Goal: Information Seeking & Learning: Learn about a topic

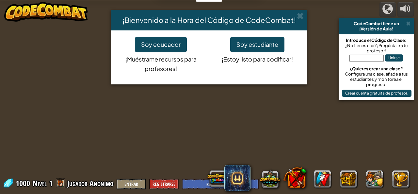
select select "es-ES"
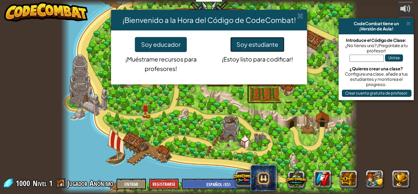
drag, startPoint x: 241, startPoint y: 50, endPoint x: 244, endPoint y: 58, distance: 7.7
click at [243, 54] on div "Soy estudiante ¡Estoy listo para codificar!" at bounding box center [257, 52] width 96 height 31
click at [238, 49] on button "Soy estudiante" at bounding box center [257, 44] width 54 height 15
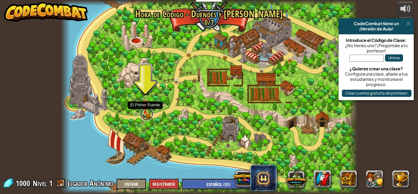
click at [150, 112] on link at bounding box center [146, 113] width 13 height 13
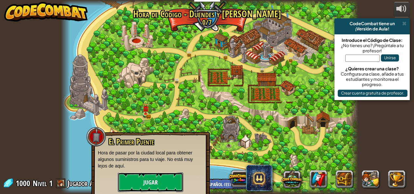
click at [152, 176] on button "Jugar" at bounding box center [150, 182] width 65 height 20
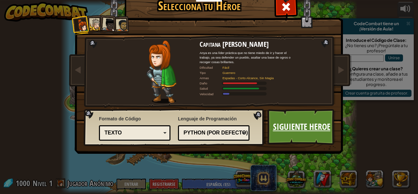
click at [298, 126] on link "Siguiente Heroe" at bounding box center [302, 127] width 68 height 36
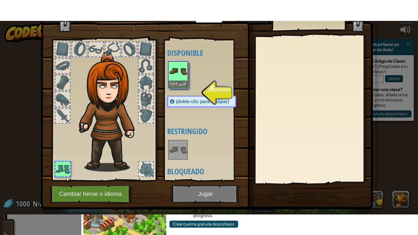
scroll to position [32, 0]
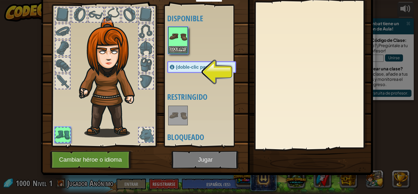
click at [135, 68] on img at bounding box center [111, 77] width 70 height 120
click at [194, 66] on span "(doble-clic para equipar)" at bounding box center [202, 66] width 53 height 5
click at [178, 48] on button "Equipar" at bounding box center [178, 49] width 18 height 7
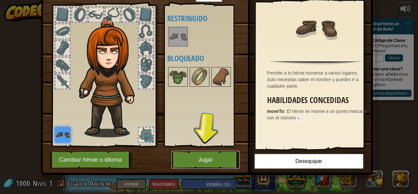
click at [209, 159] on button "Jugar" at bounding box center [206, 160] width 68 height 18
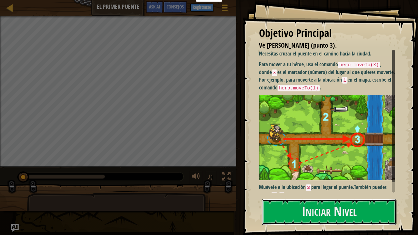
click at [320, 194] on button "Iniciar Nivel" at bounding box center [329, 212] width 135 height 26
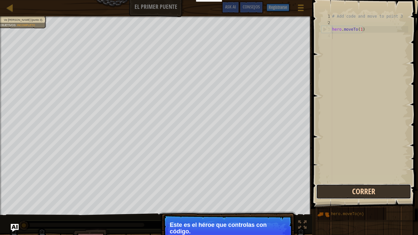
click at [383, 193] on button "Correr" at bounding box center [363, 191] width 95 height 15
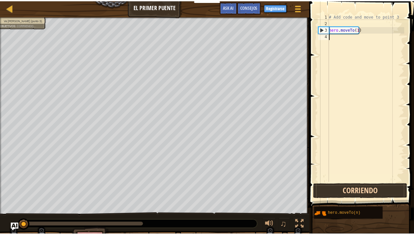
scroll to position [3, 0]
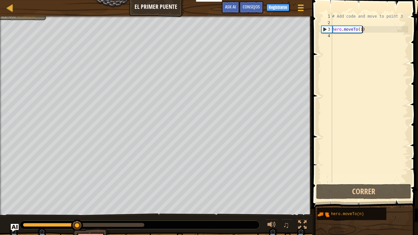
click at [367, 29] on div "# Add code and move to point 3 hero . moveTo ( 1 )" at bounding box center [369, 104] width 77 height 183
type textarea "hero.moveTo(1)"
click at [358, 29] on div "# Add code and move to point 3 hero . moveTo ( 1 )" at bounding box center [369, 104] width 77 height 183
click at [375, 29] on div "# Add code and move to point 3 hero . moveTo ( 1 )" at bounding box center [369, 104] width 77 height 183
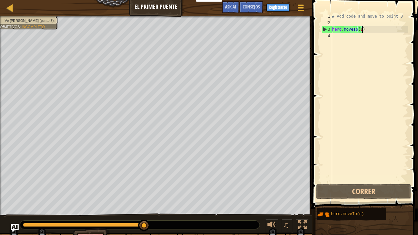
click at [375, 31] on div "# Add code and move to point 3 hero . moveTo ( 1 )" at bounding box center [369, 104] width 77 height 183
drag, startPoint x: 318, startPoint y: 42, endPoint x: 334, endPoint y: 35, distance: 17.3
click at [321, 42] on div "hero.moveTo(1) 1 2 3 4 # Add code and move to point 3 hero . moveTo ( 1 ) ההההה…" at bounding box center [365, 117] width 108 height 228
click at [333, 20] on div "# Add code and move to point 3 hero . moveTo ( 1 )" at bounding box center [369, 104] width 77 height 183
click at [338, 17] on div "# Add code and move to point 3 hero . moveTo ( 1 )" at bounding box center [369, 104] width 77 height 183
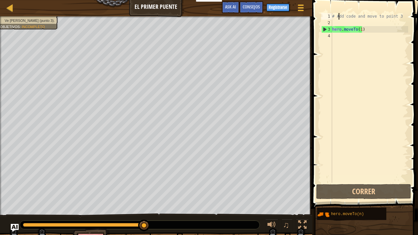
type textarea "# Add code and move to point 3"
click at [344, 17] on div "# Add code and move to point 3 hero . moveTo ( 1 )" at bounding box center [369, 104] width 77 height 183
click at [354, 14] on div "# Add code and move to point 3 hero . moveTo ( 1 )" at bounding box center [369, 104] width 77 height 183
click at [365, 14] on div "# Add code and move to point 3 hero . moveTo ( 1 )" at bounding box center [369, 104] width 77 height 183
click at [335, 20] on div "# Add code and move to point 3 hero . moveTo ( 1 )" at bounding box center [369, 104] width 77 height 183
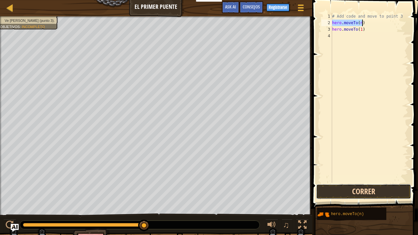
click at [361, 194] on button "Correr" at bounding box center [363, 191] width 95 height 15
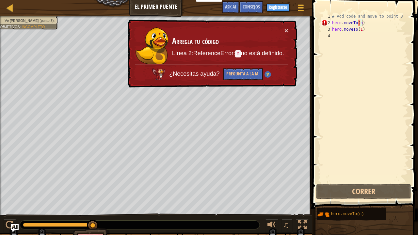
click at [294, 25] on div "× Arregla tu código Línea 2:ReferenceError: n no está definido. ¿Necesitas ayud…" at bounding box center [212, 54] width 171 height 68
drag, startPoint x: 392, startPoint y: 25, endPoint x: 388, endPoint y: 52, distance: 27.3
click at [388, 52] on div "# Add code and move to point 3 hero . moveTo ( n ) hero . moveTo ( 1 )" at bounding box center [369, 104] width 77 height 183
click at [388, 21] on div "# Add code and move to point 3 hero . moveTo ( n ) hero . moveTo ( 1 )" at bounding box center [369, 98] width 77 height 170
type textarea "hero.moveTo(n)"
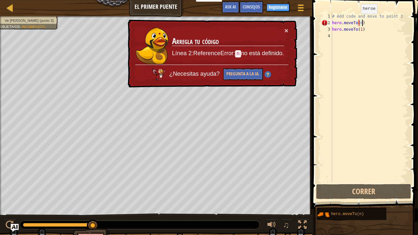
click at [356, 20] on div "# Add code and move to point 3 hero . moveTo ( n ) hero . moveTo ( 1 )" at bounding box center [369, 104] width 77 height 183
drag, startPoint x: 363, startPoint y: 20, endPoint x: 329, endPoint y: 21, distance: 34.0
click at [329, 21] on div "hero.moveTo(n) 1 2 3 4 # Add code and move to point 3 hero . moveTo ( n ) hero …" at bounding box center [364, 98] width 88 height 170
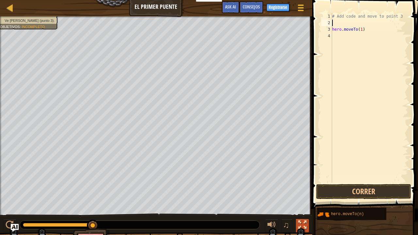
click at [302, 194] on div at bounding box center [302, 225] width 9 height 9
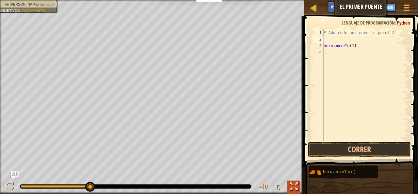
click at [295, 182] on div at bounding box center [294, 186] width 9 height 9
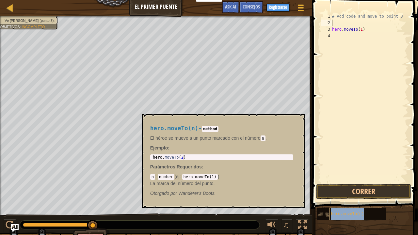
click at [350, 194] on span "hero.moveTo(n)" at bounding box center [348, 214] width 33 height 5
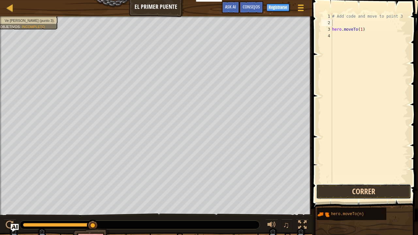
click at [341, 193] on button "Correr" at bounding box center [363, 191] width 95 height 15
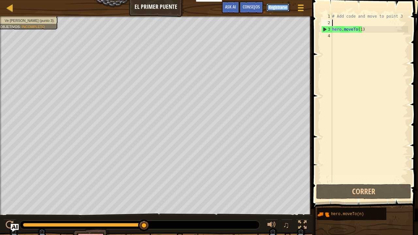
click at [283, 9] on button "Registrarse" at bounding box center [278, 8] width 23 height 8
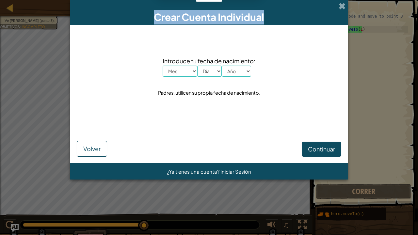
click at [348, 8] on div "Crear Cuenta Individual" at bounding box center [209, 12] width 278 height 25
click at [345, 8] on span at bounding box center [342, 6] width 7 height 7
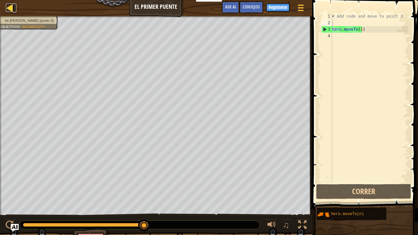
click at [14, 11] on link "Mapa" at bounding box center [14, 8] width 3 height 9
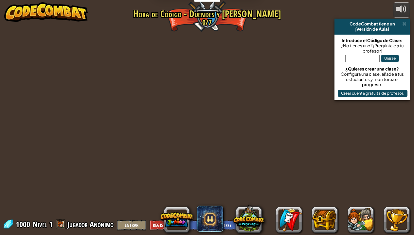
select select "es-ES"
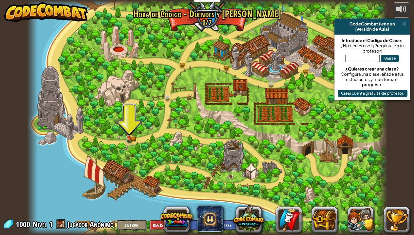
scroll to position [0, 0]
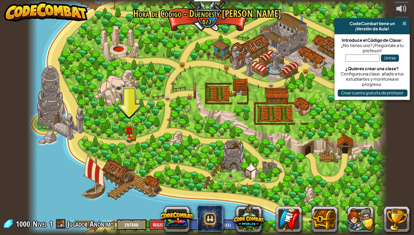
click at [402, 25] on span at bounding box center [404, 23] width 4 height 5
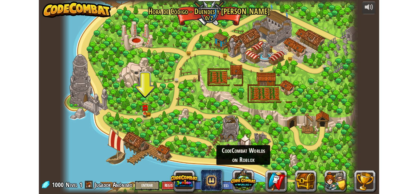
scroll to position [0, 0]
